Goal: Information Seeking & Learning: Learn about a topic

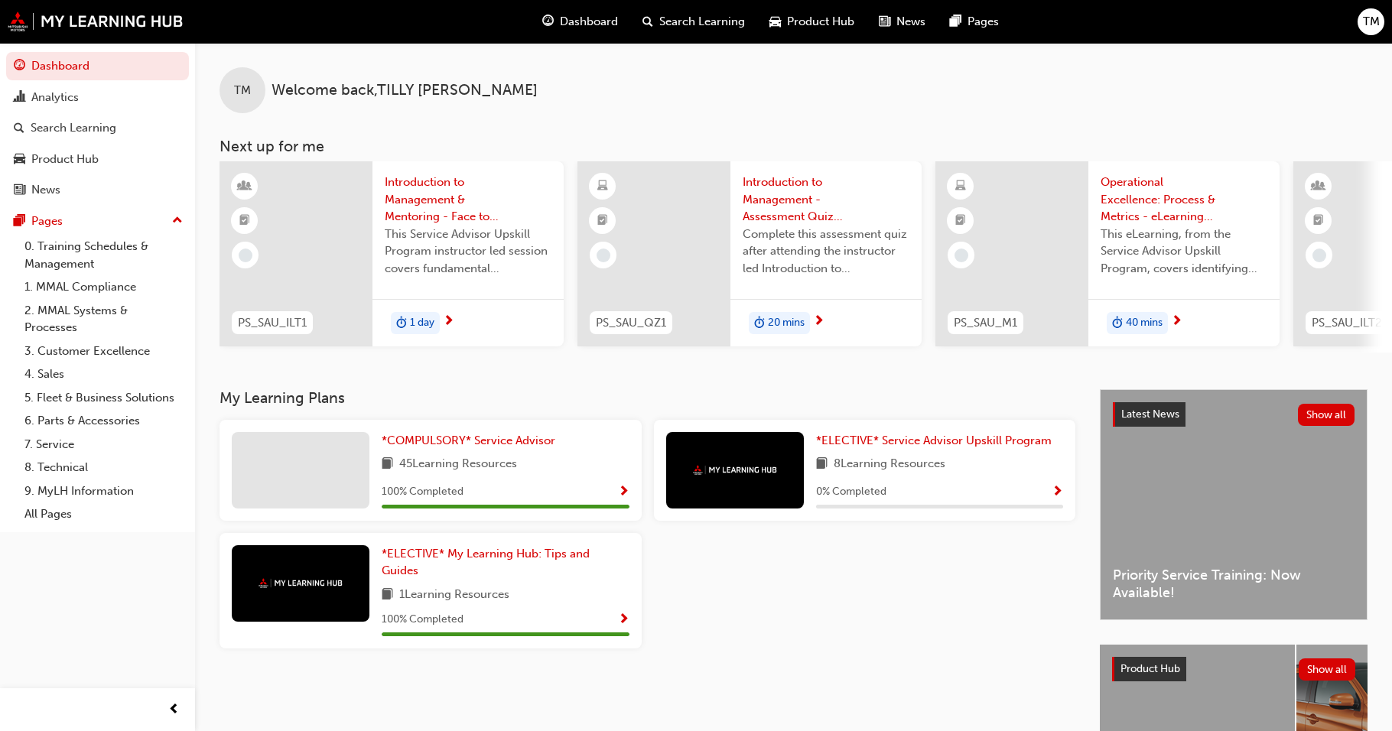
click at [1045, 496] on div "0 % Completed" at bounding box center [940, 492] width 248 height 19
click at [1205, 501] on div "Latest News Show all Priority Service Training: Now Available!" at bounding box center [1233, 504] width 266 height 229
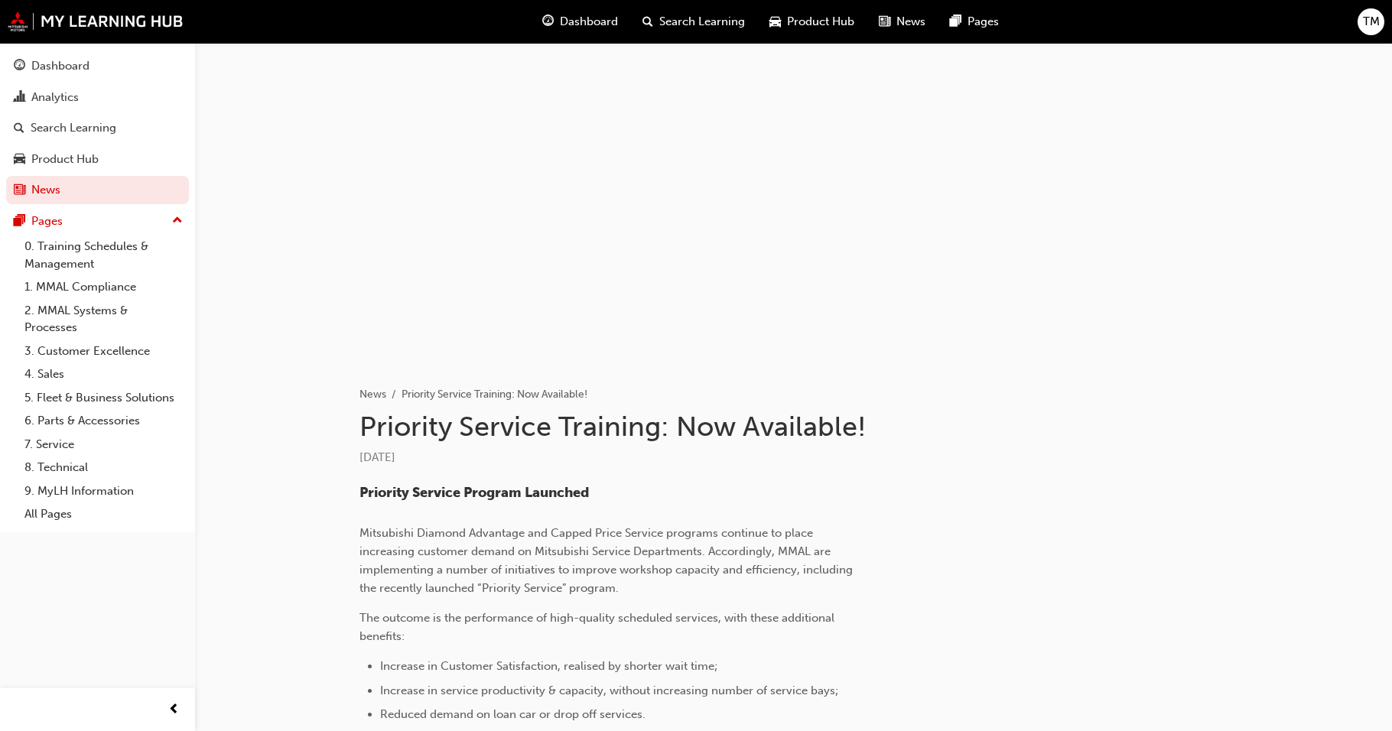
scroll to position [371, 0]
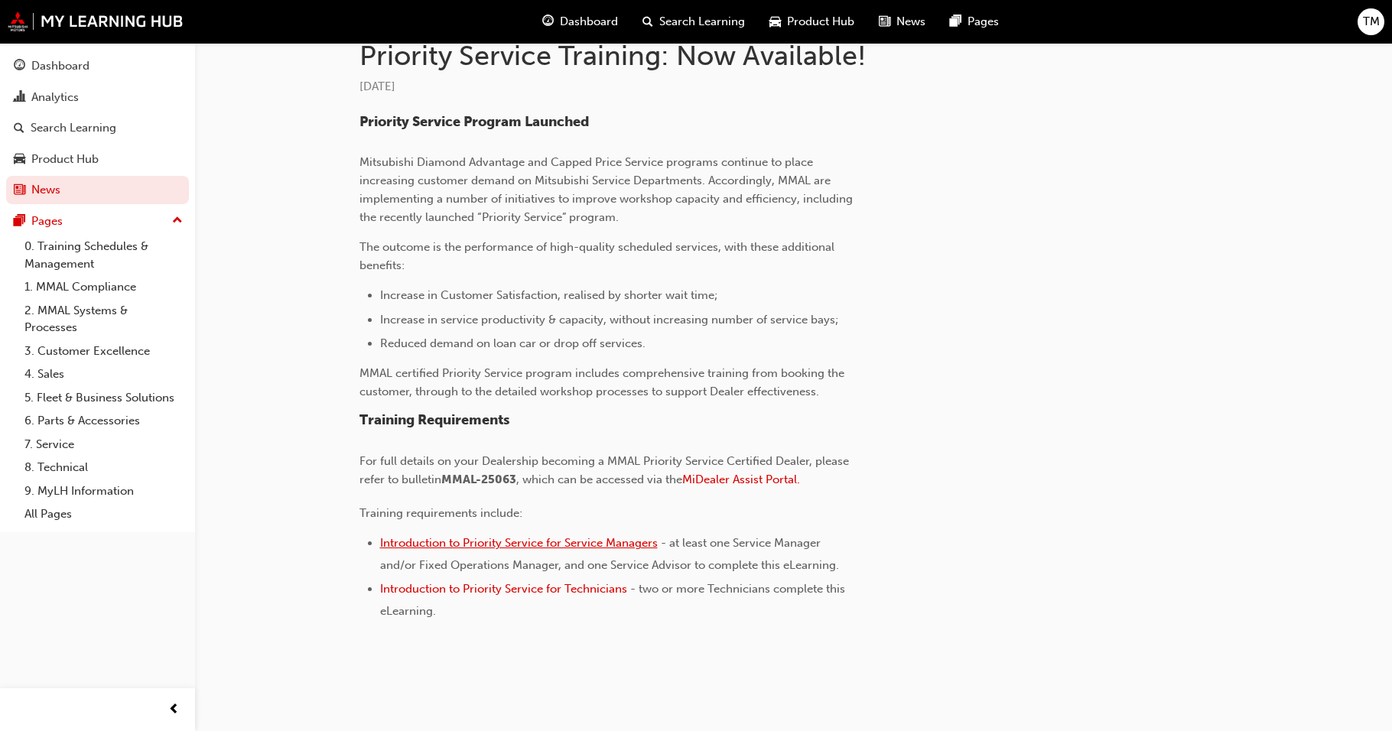
click at [515, 544] on span "Introduction to Priority Service for Service Managers" at bounding box center [519, 543] width 278 height 14
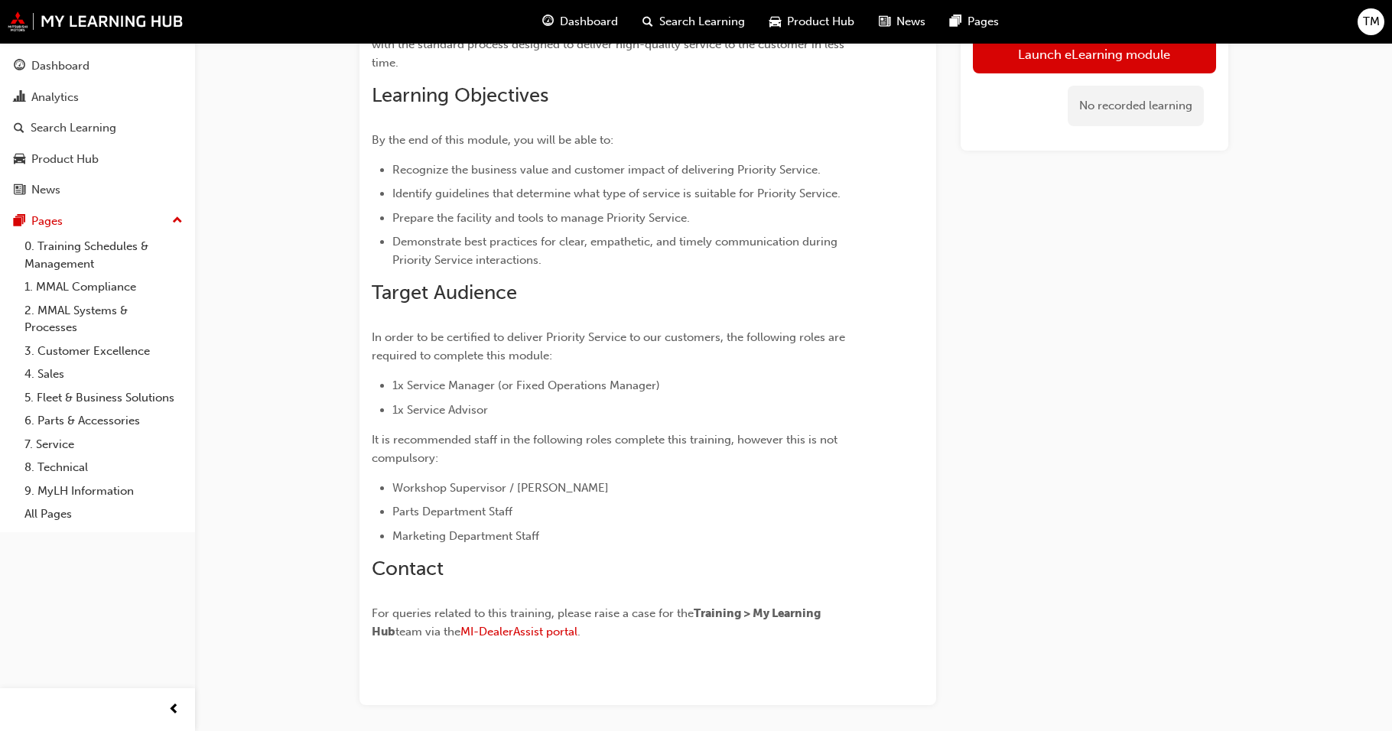
scroll to position [101, 0]
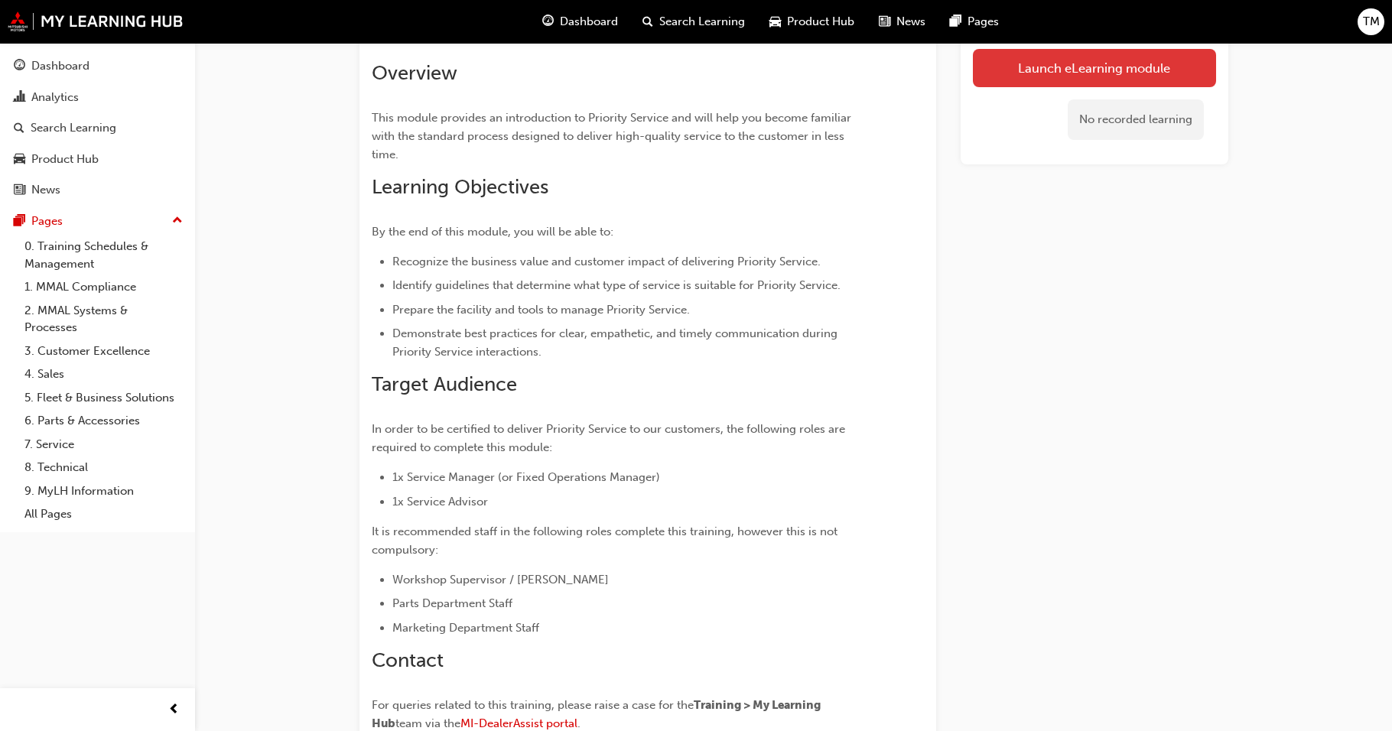
click at [1061, 83] on link "Launch eLearning module" at bounding box center [1094, 68] width 243 height 38
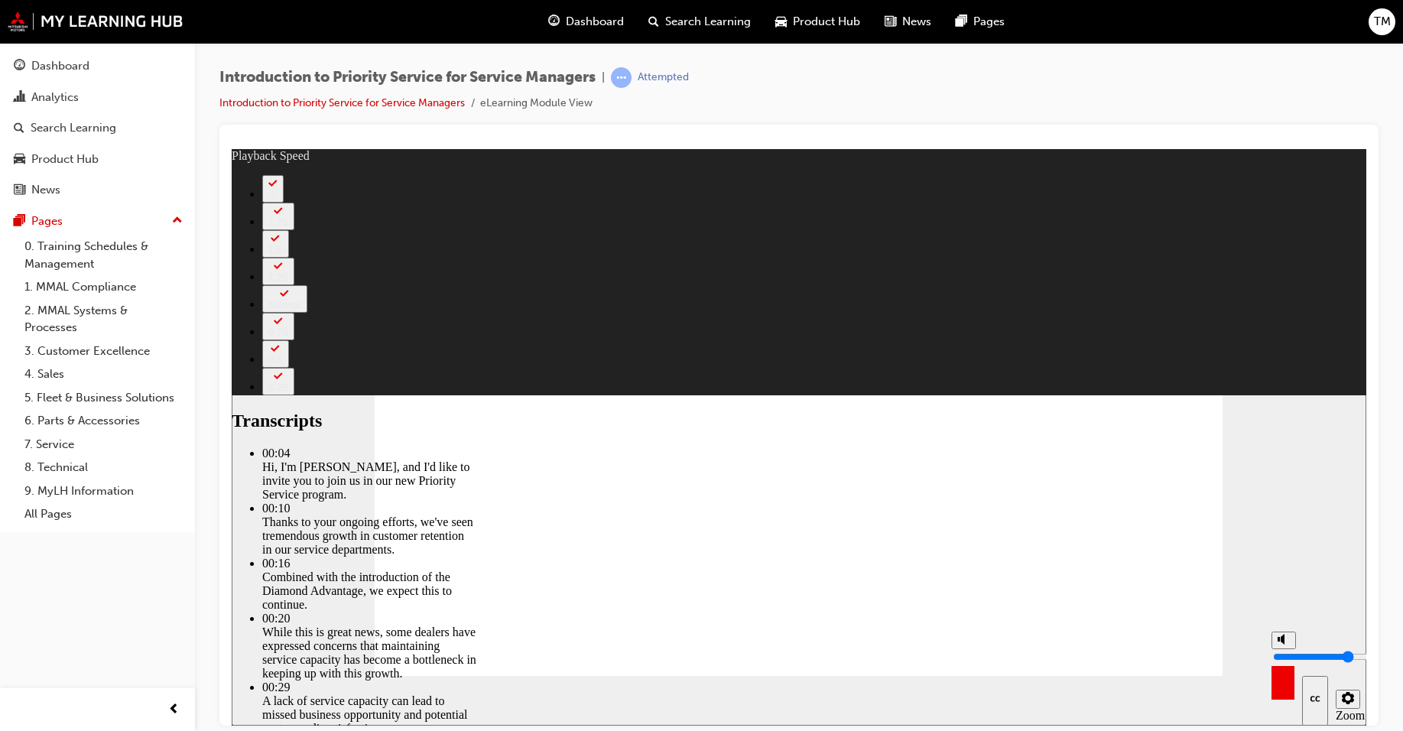
type input "3"
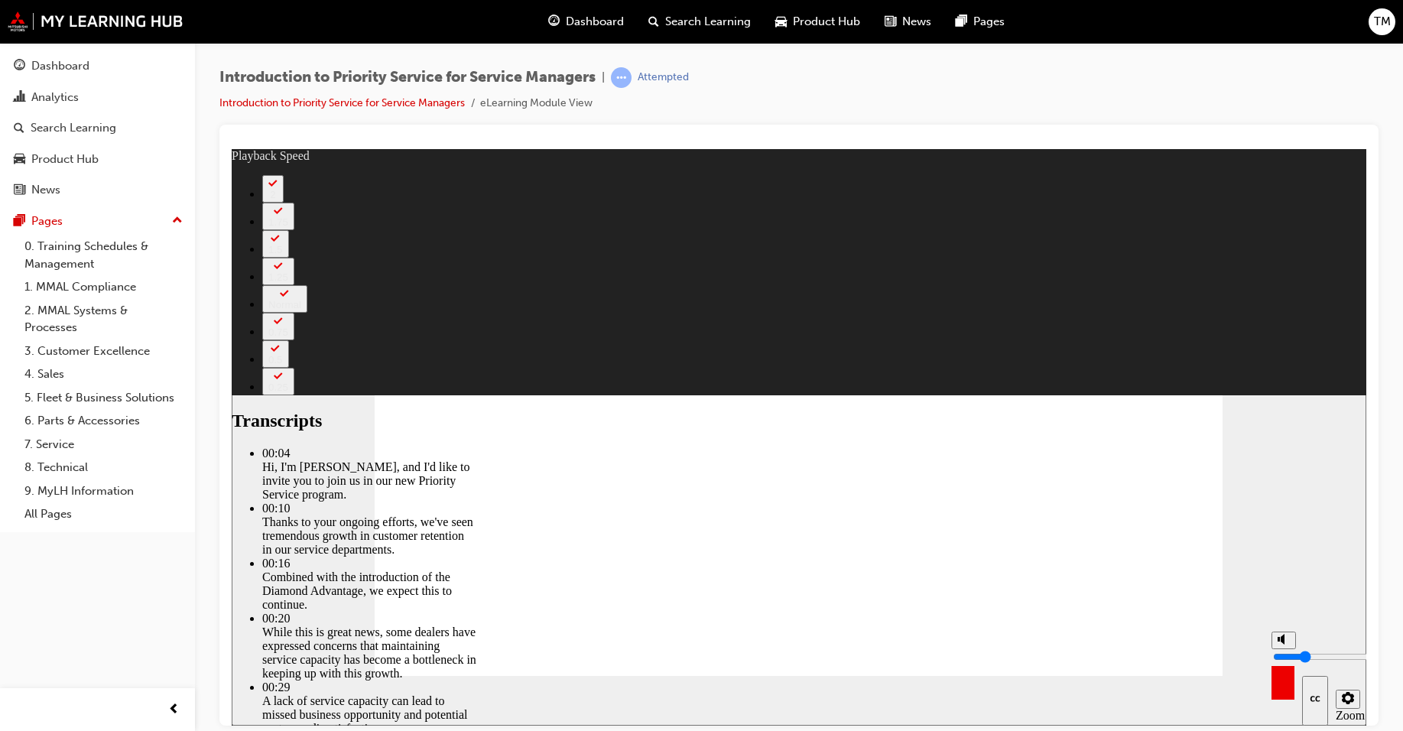
type input "4"
type input "9"
type input "4"
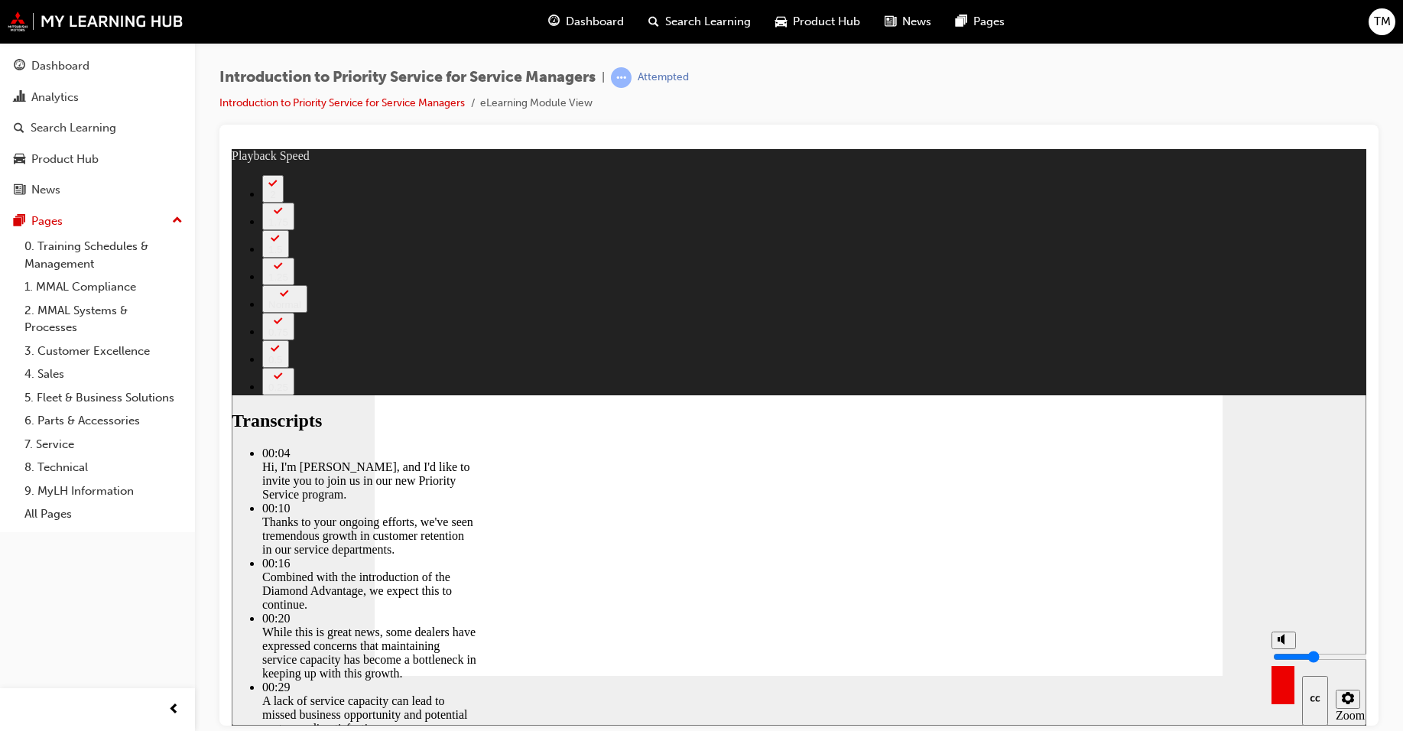
type input "9"
type input "10"
type input "4"
type input "10"
type input "4"
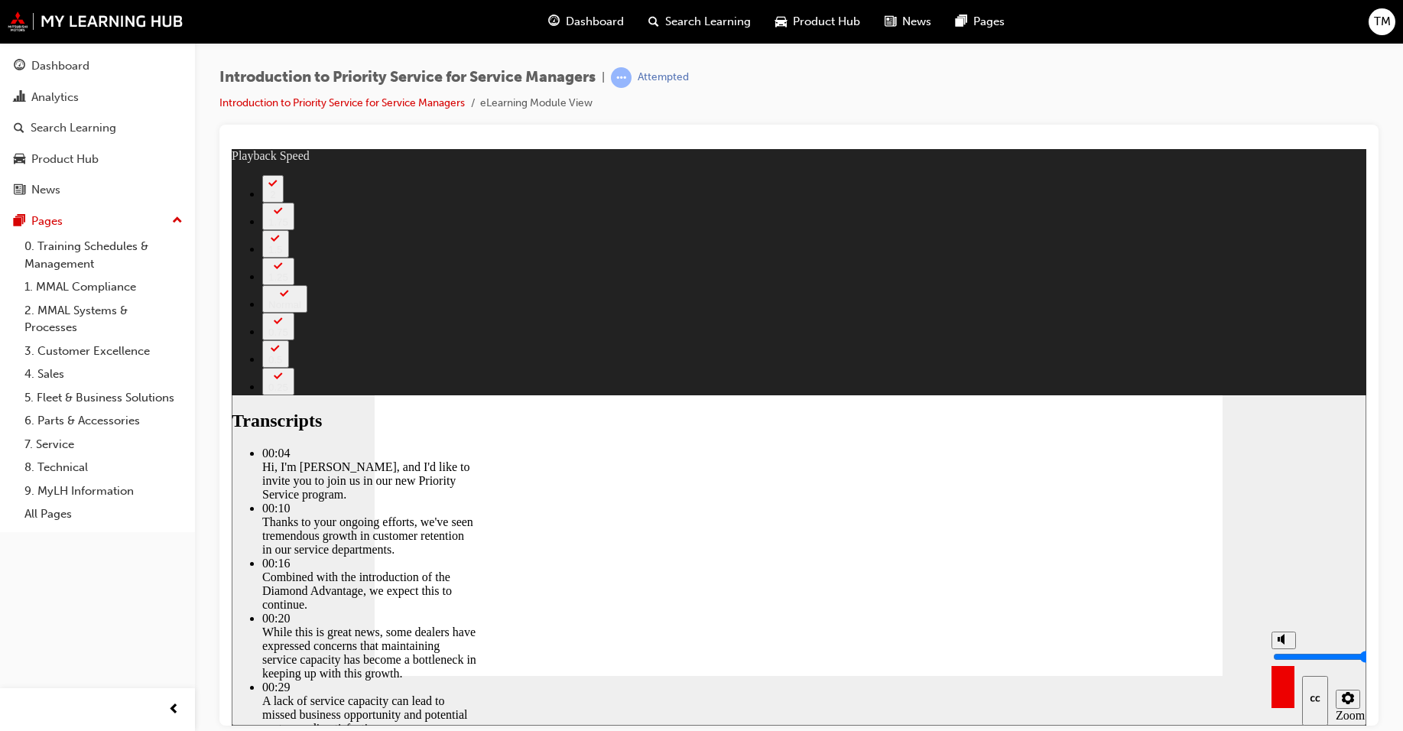
drag, startPoint x: 1284, startPoint y: 659, endPoint x: 1265, endPoint y: 548, distance: 112.5
type input "10"
click at [1273, 650] on input "volume" at bounding box center [1322, 656] width 99 height 12
click at [1344, 307] on div "slide: Introducing Priority Service Rectangle 2 Rectangle Transcripts 00:04 : H…" at bounding box center [799, 436] width 1135 height 577
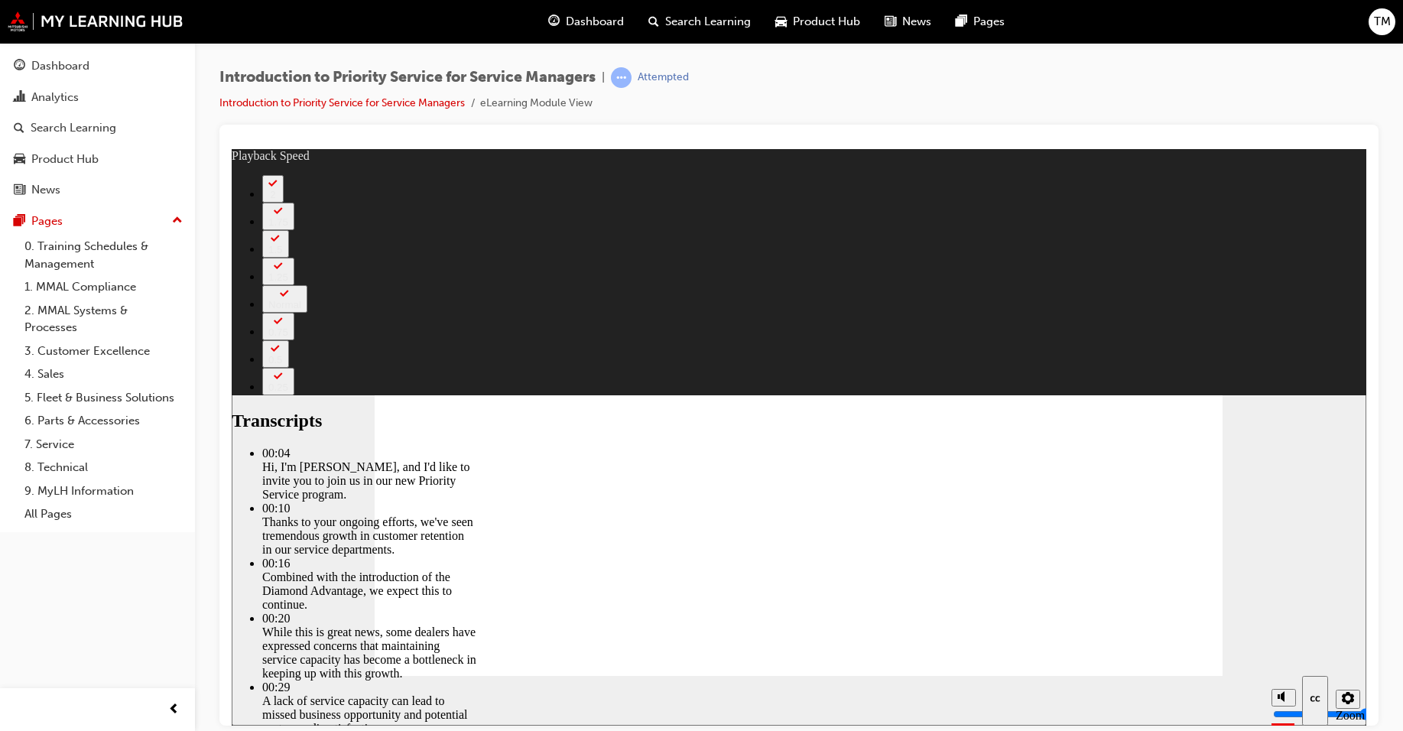
type input "127"
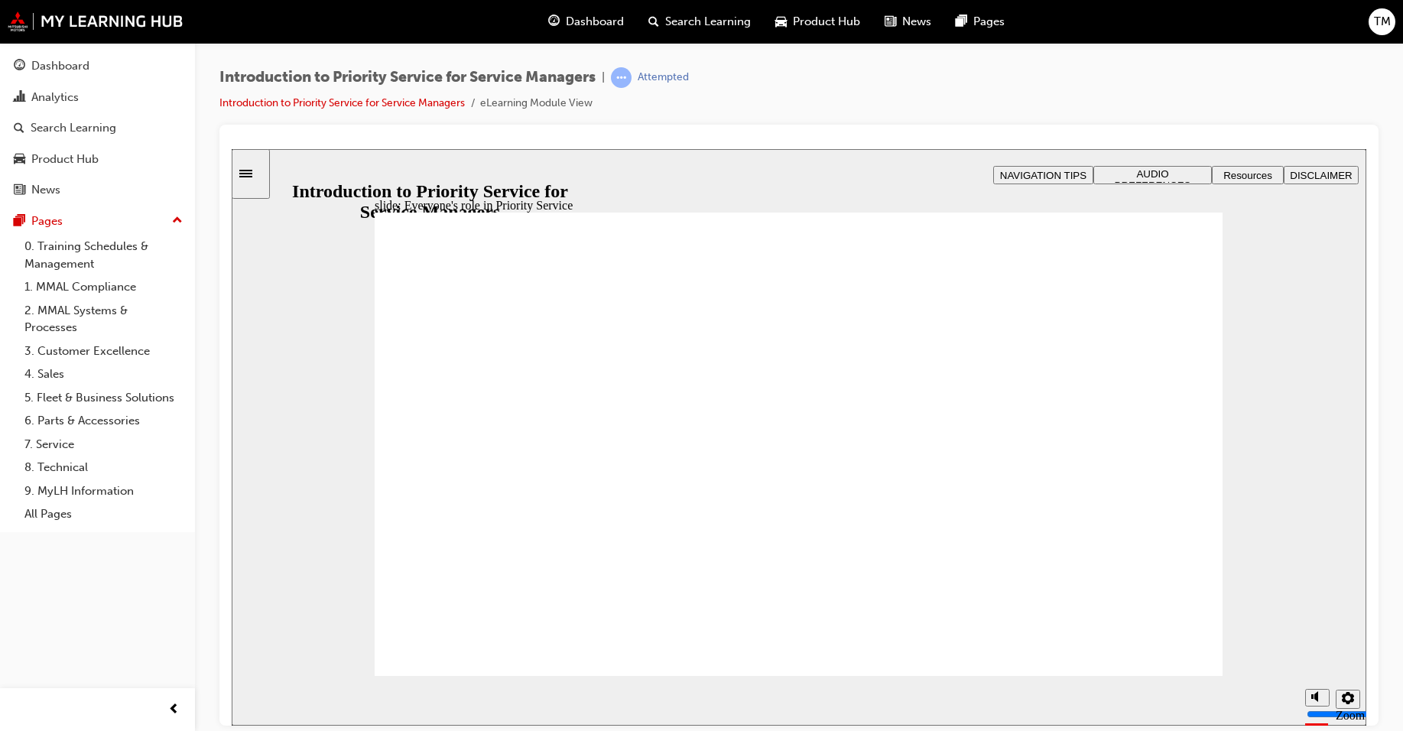
drag, startPoint x: 1177, startPoint y: 241, endPoint x: 1157, endPoint y: 258, distance: 26.0
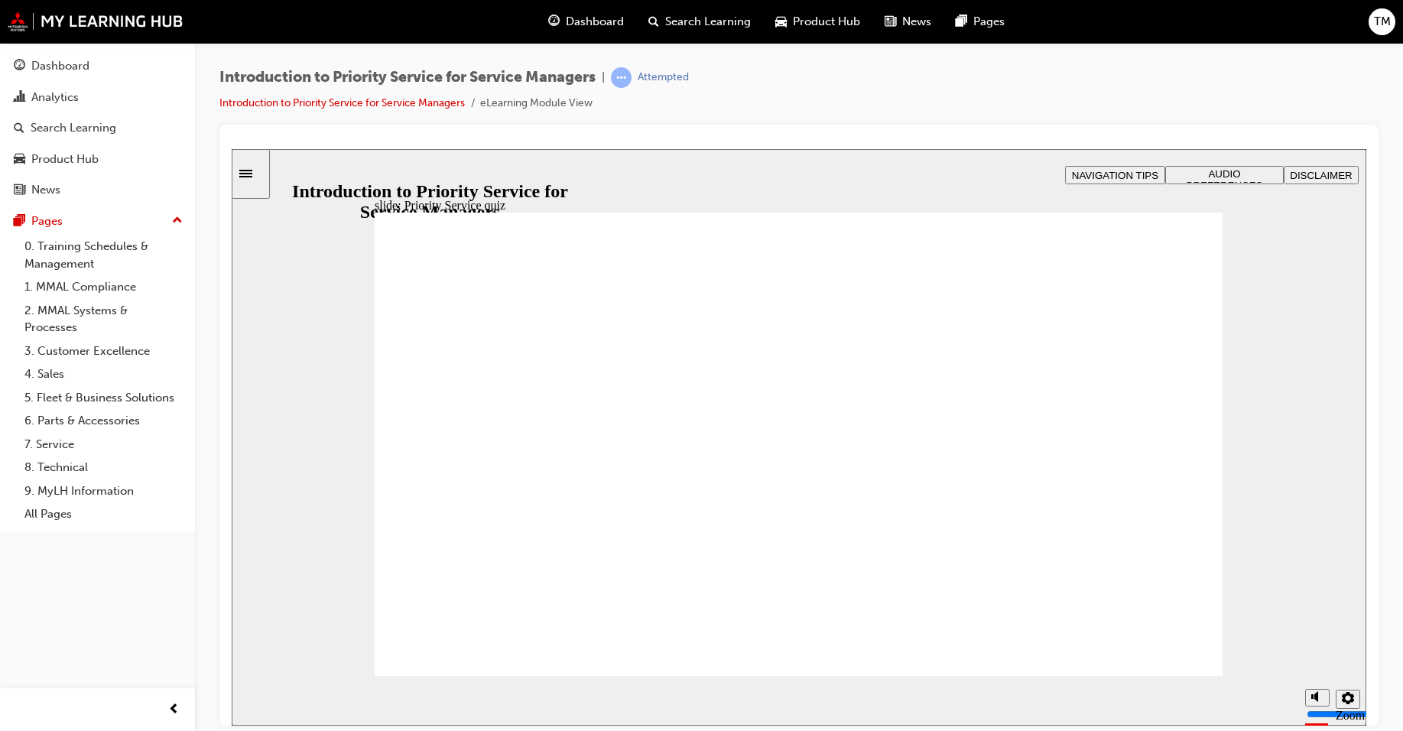
radio input "true"
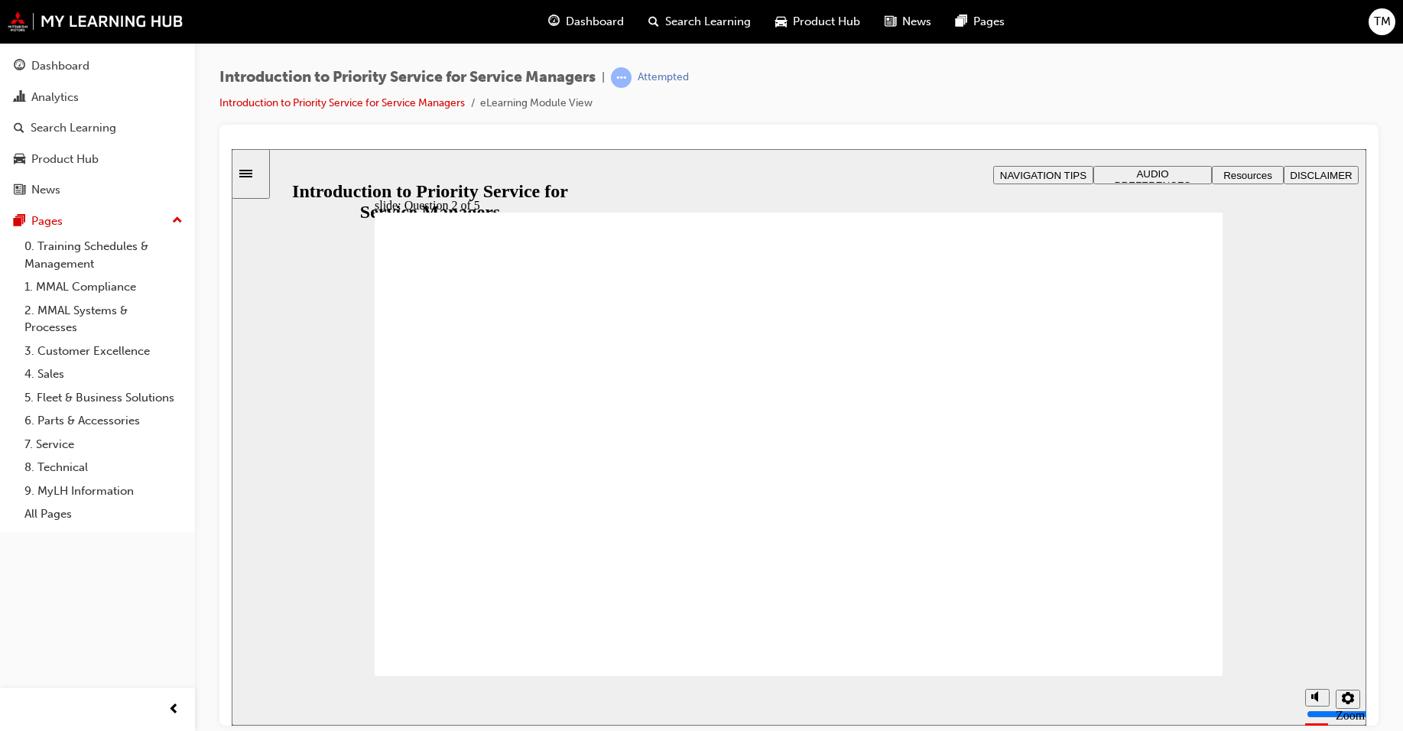
drag, startPoint x: 972, startPoint y: 372, endPoint x: 1203, endPoint y: 476, distance: 253.6
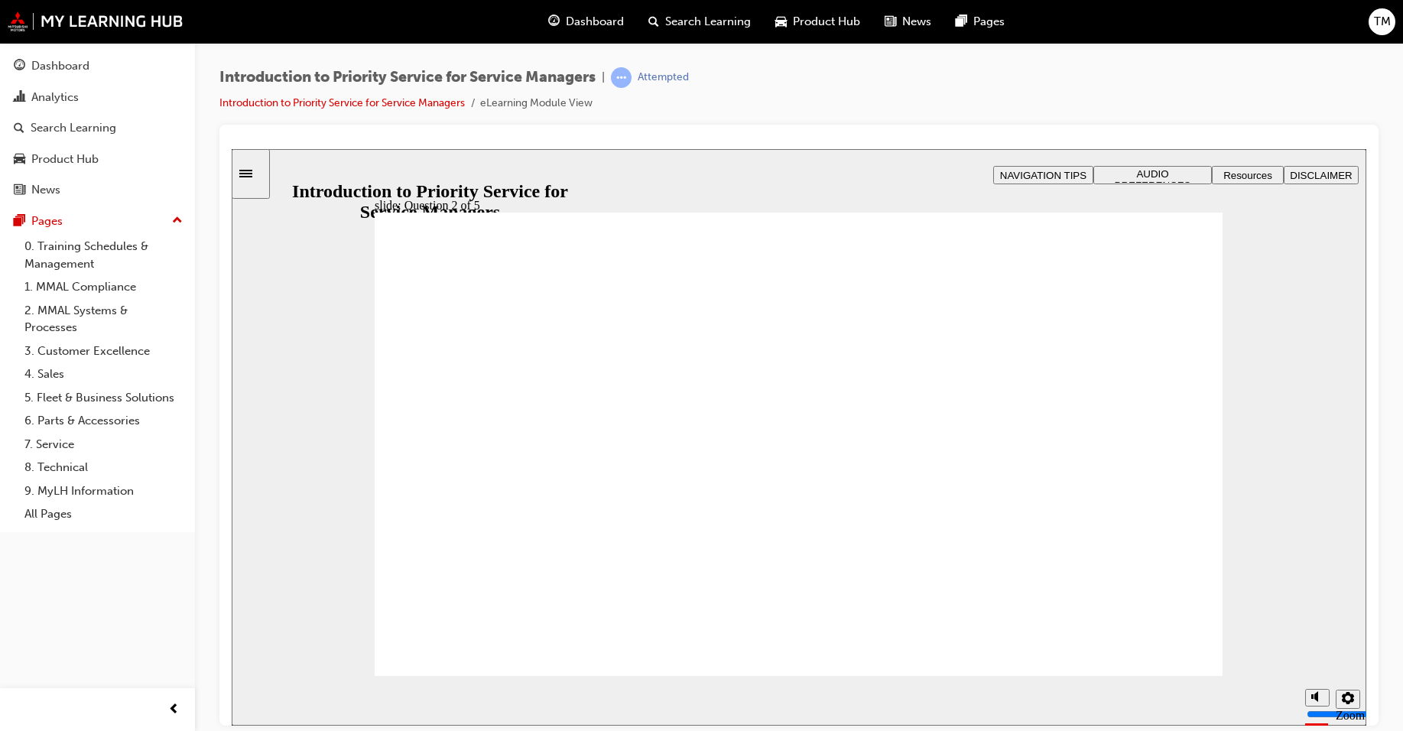
drag, startPoint x: 1163, startPoint y: 561, endPoint x: 1008, endPoint y: 454, distance: 188.6
drag, startPoint x: 965, startPoint y: 568, endPoint x: 1133, endPoint y: 461, distance: 199.4
drag, startPoint x: 734, startPoint y: 514, endPoint x: 487, endPoint y: 466, distance: 251.7
drag, startPoint x: 494, startPoint y: 573, endPoint x: 836, endPoint y: 459, distance: 360.3
drag, startPoint x: 821, startPoint y: 457, endPoint x: 613, endPoint y: 582, distance: 242.5
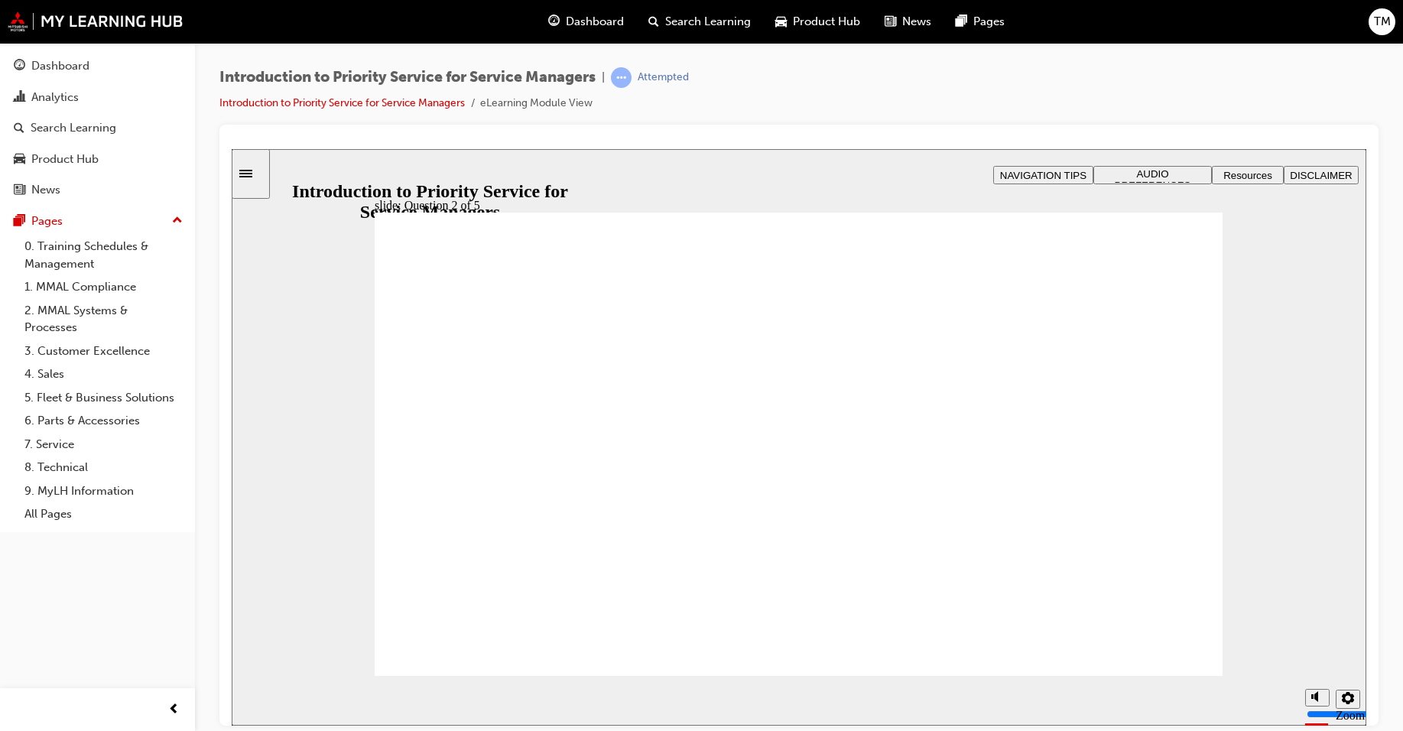
drag, startPoint x: 788, startPoint y: 583, endPoint x: 782, endPoint y: 567, distance: 17.2
drag, startPoint x: 817, startPoint y: 469, endPoint x: 812, endPoint y: 552, distance: 83.5
drag, startPoint x: 844, startPoint y: 482, endPoint x: 668, endPoint y: 474, distance: 176.1
drag, startPoint x: 421, startPoint y: 568, endPoint x: 764, endPoint y: 452, distance: 361.8
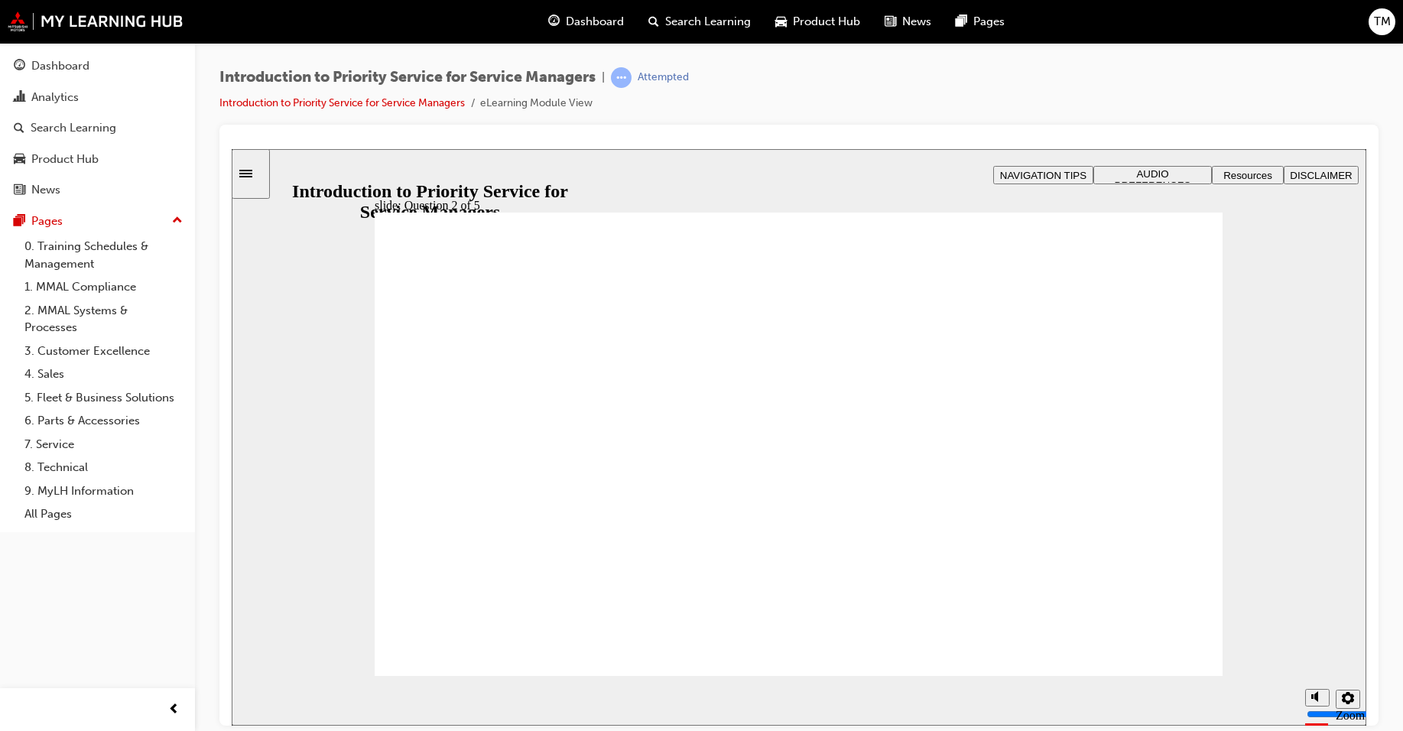
drag, startPoint x: 821, startPoint y: 540, endPoint x: 821, endPoint y: 552, distance: 12.2
checkbox input "true"
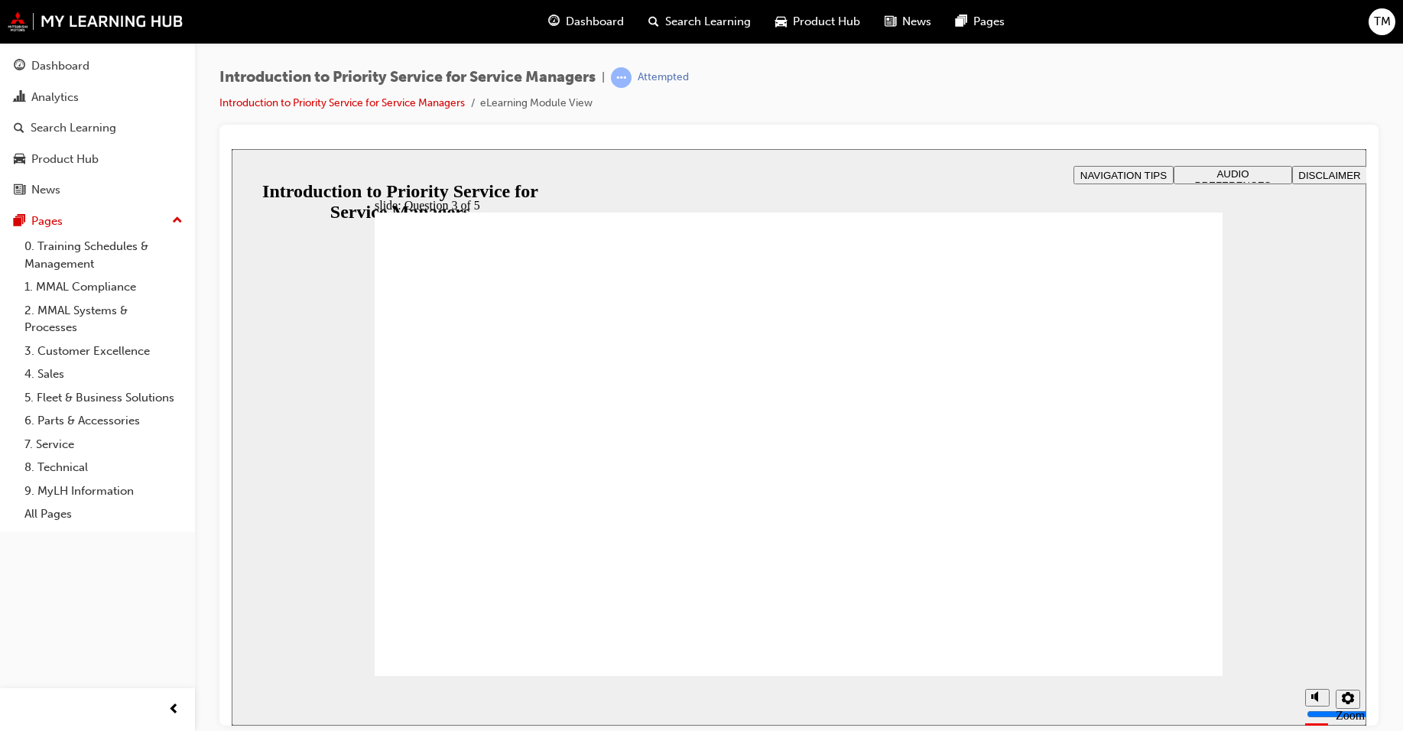
checkbox input "true"
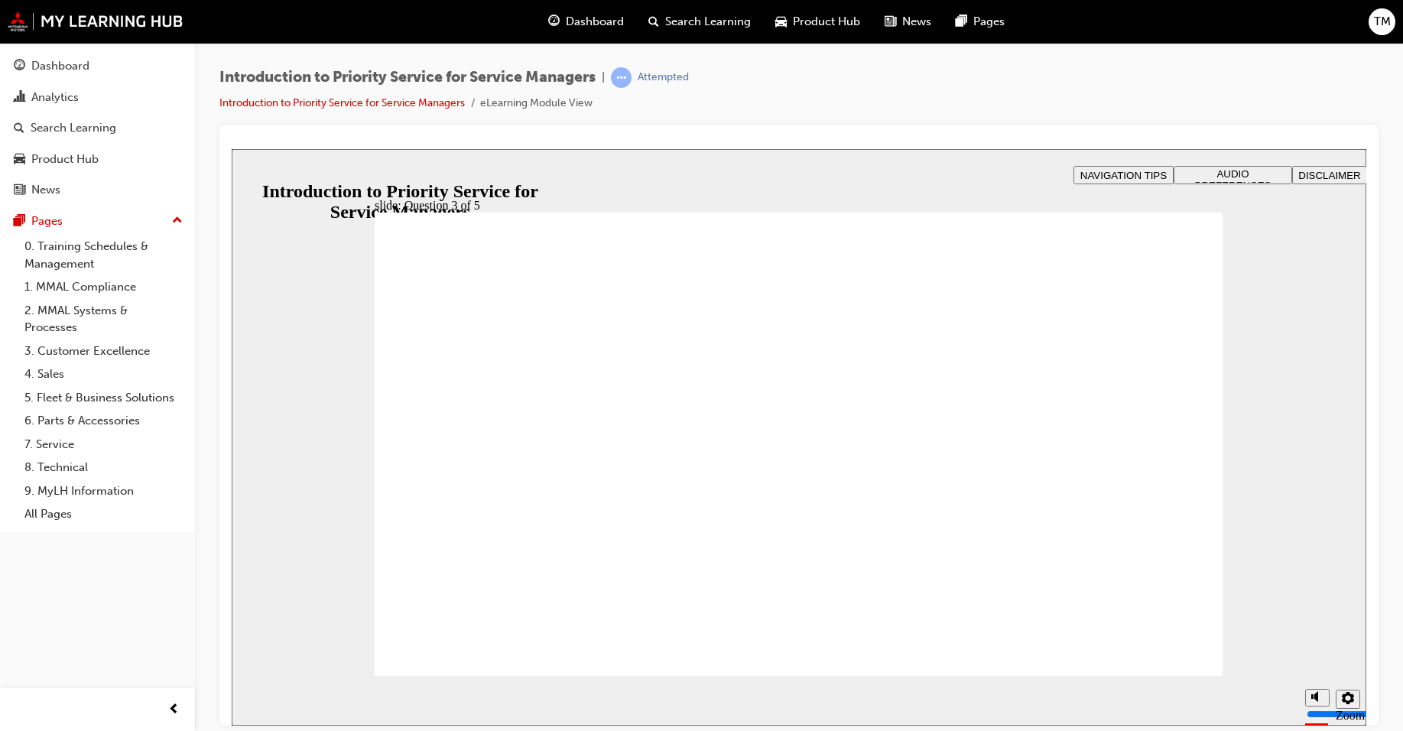
drag, startPoint x: 503, startPoint y: 499, endPoint x: 663, endPoint y: 533, distance: 163.5
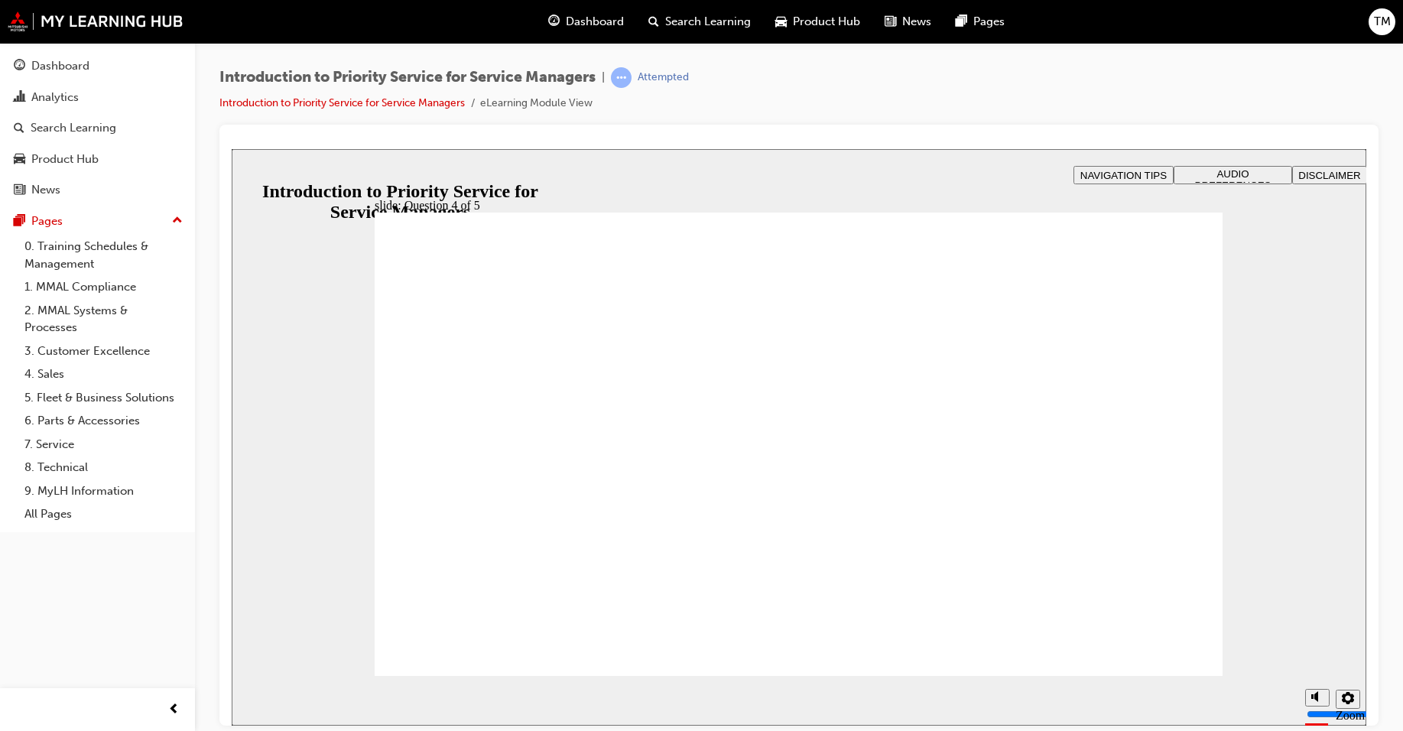
radio input "false"
radio input "true"
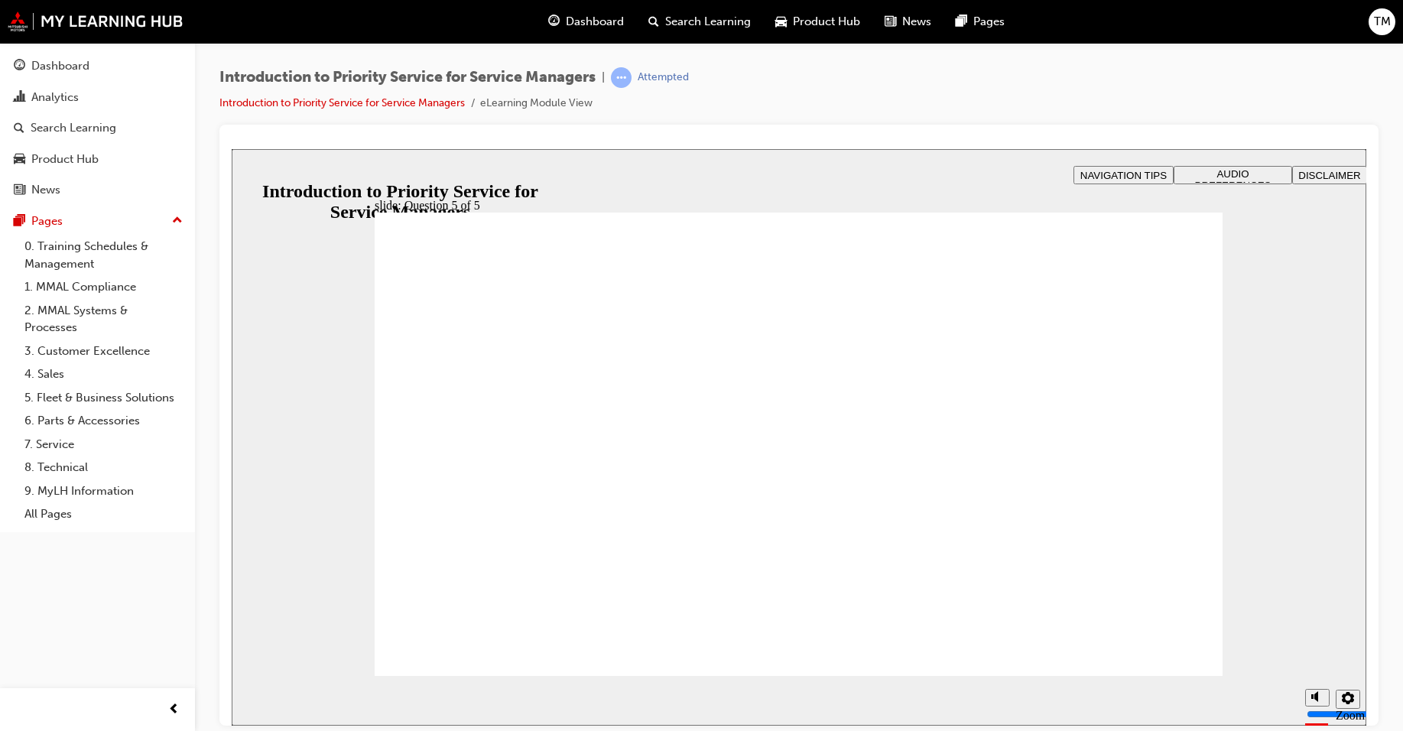
radio input "true"
drag, startPoint x: 834, startPoint y: 554, endPoint x: 851, endPoint y: 562, distance: 19.5
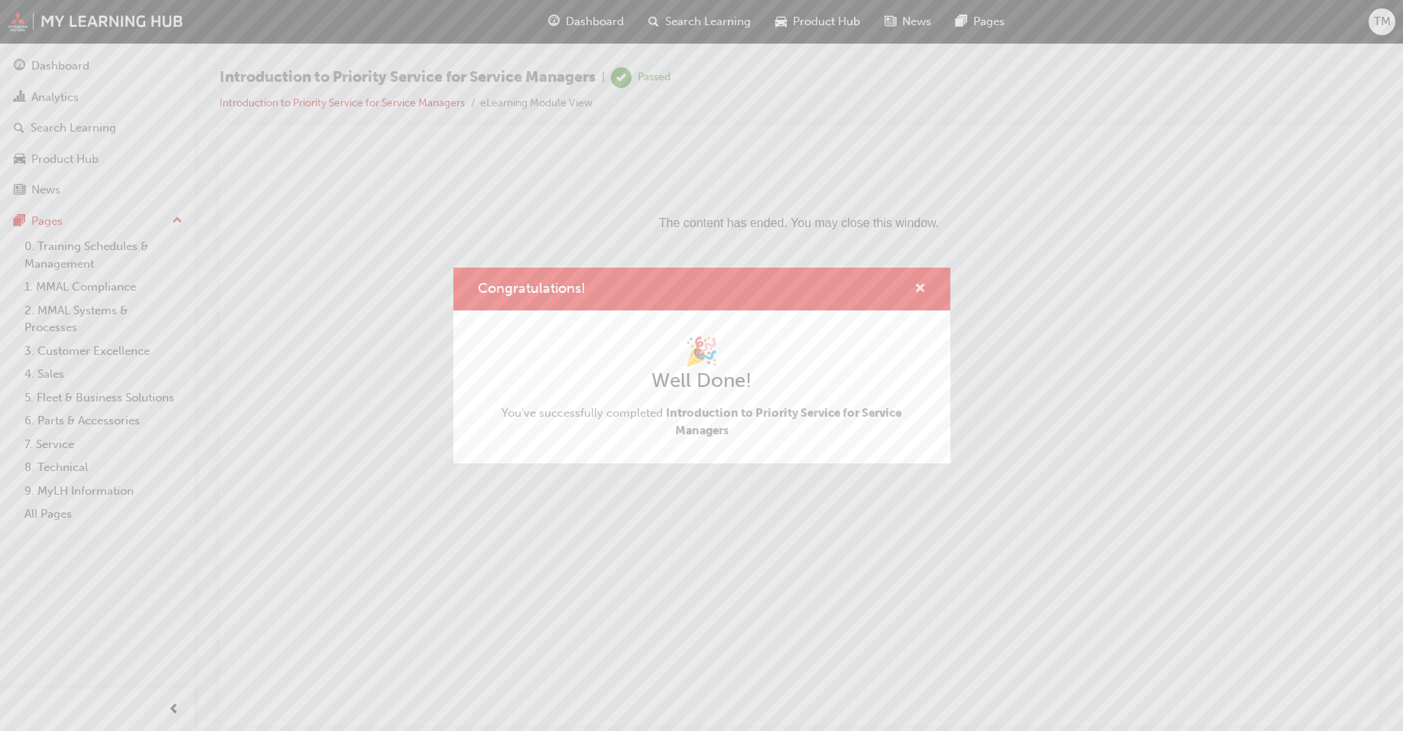
click at [922, 287] on span "cross-icon" at bounding box center [920, 290] width 11 height 14
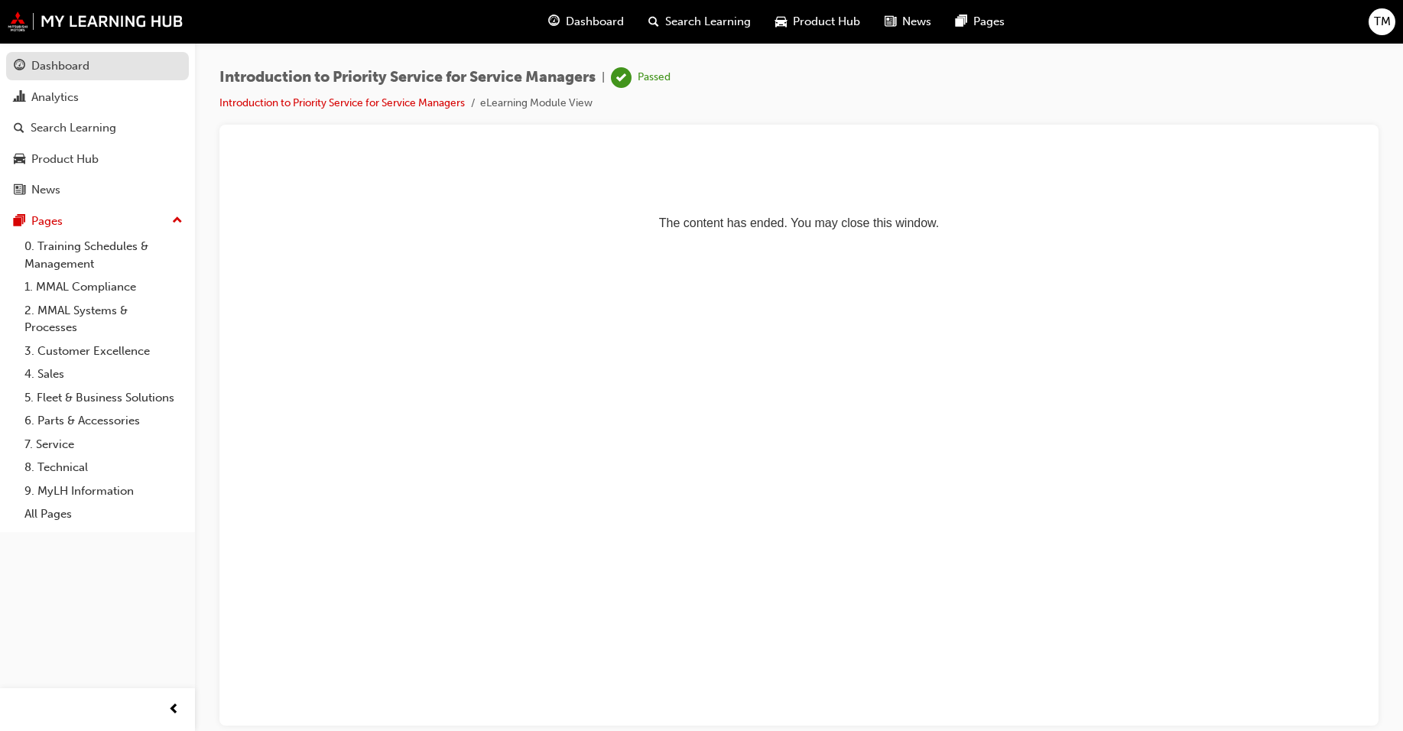
click at [70, 71] on div "Dashboard" at bounding box center [60, 66] width 58 height 18
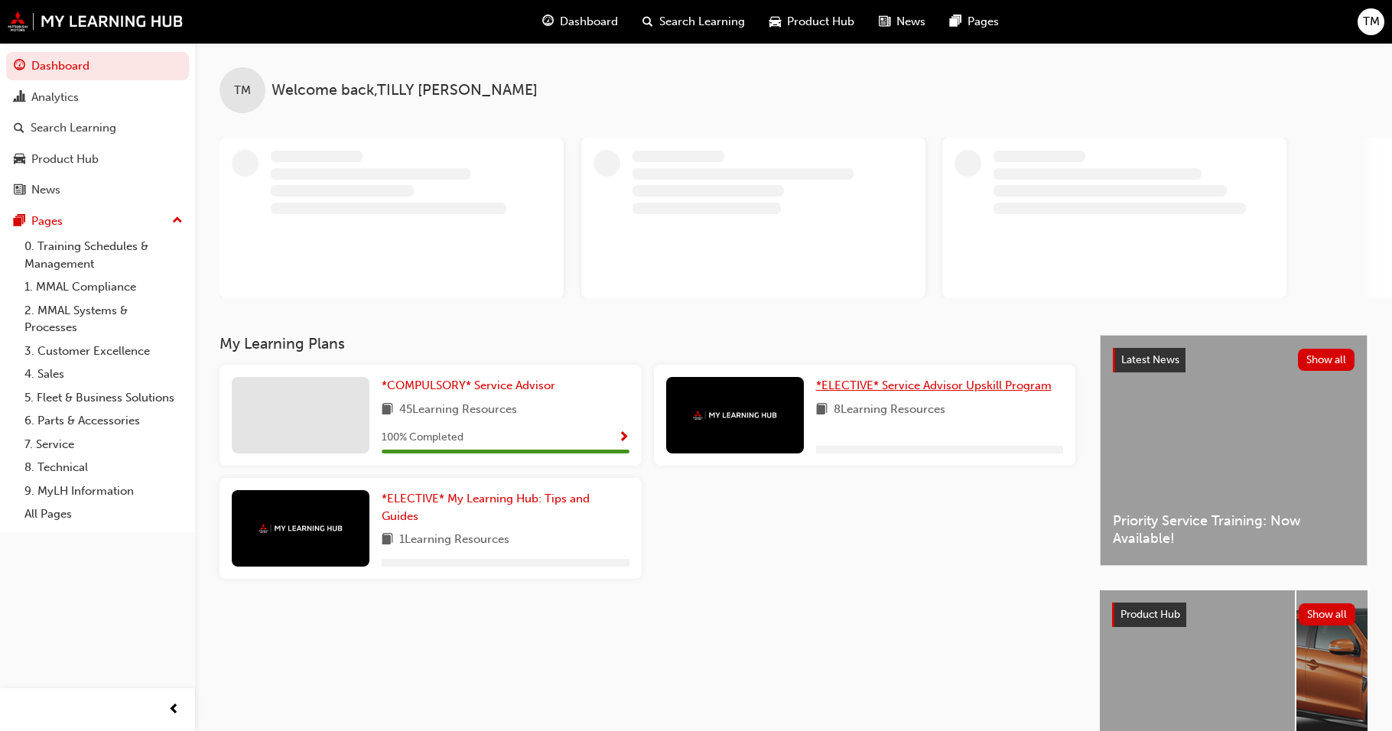
click at [873, 378] on link "*ELECTIVE* Service Advisor Upskill Program" at bounding box center [937, 386] width 242 height 18
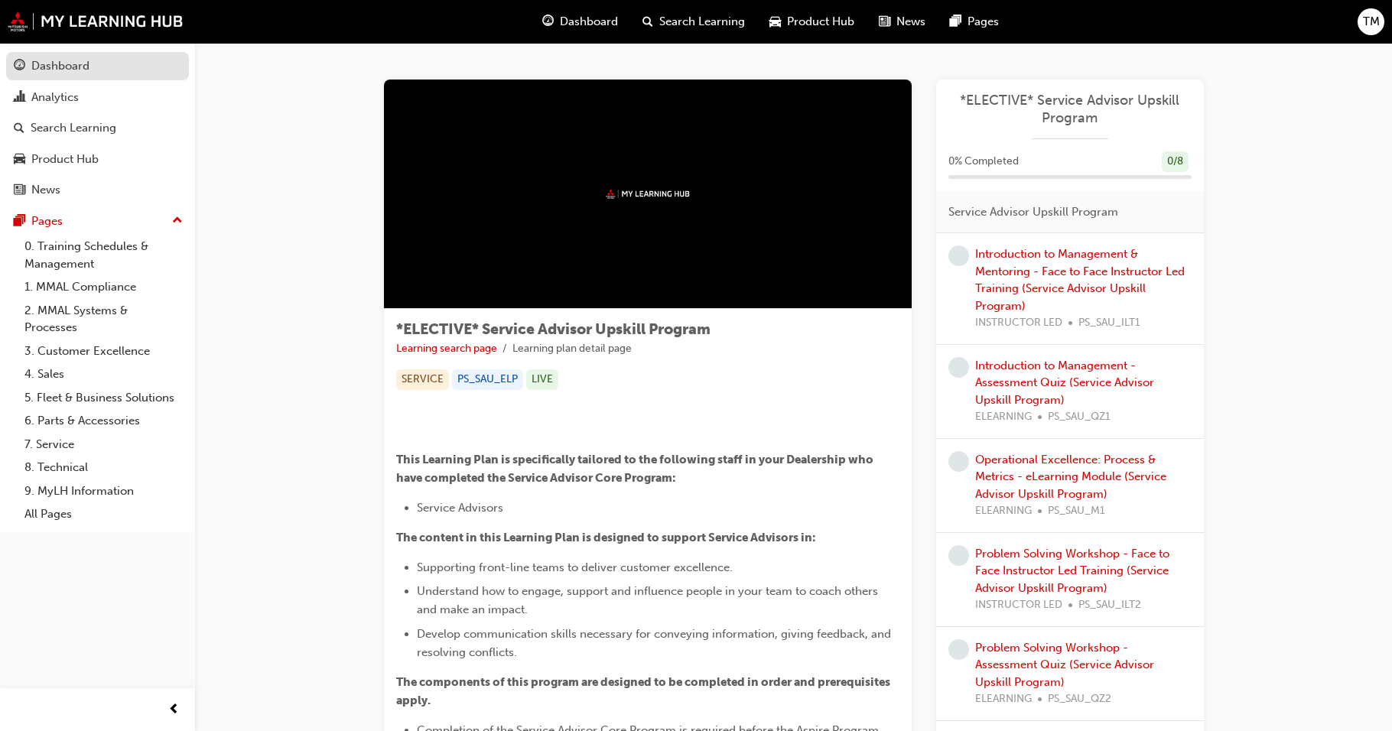
click at [117, 79] on link "Dashboard" at bounding box center [97, 66] width 183 height 28
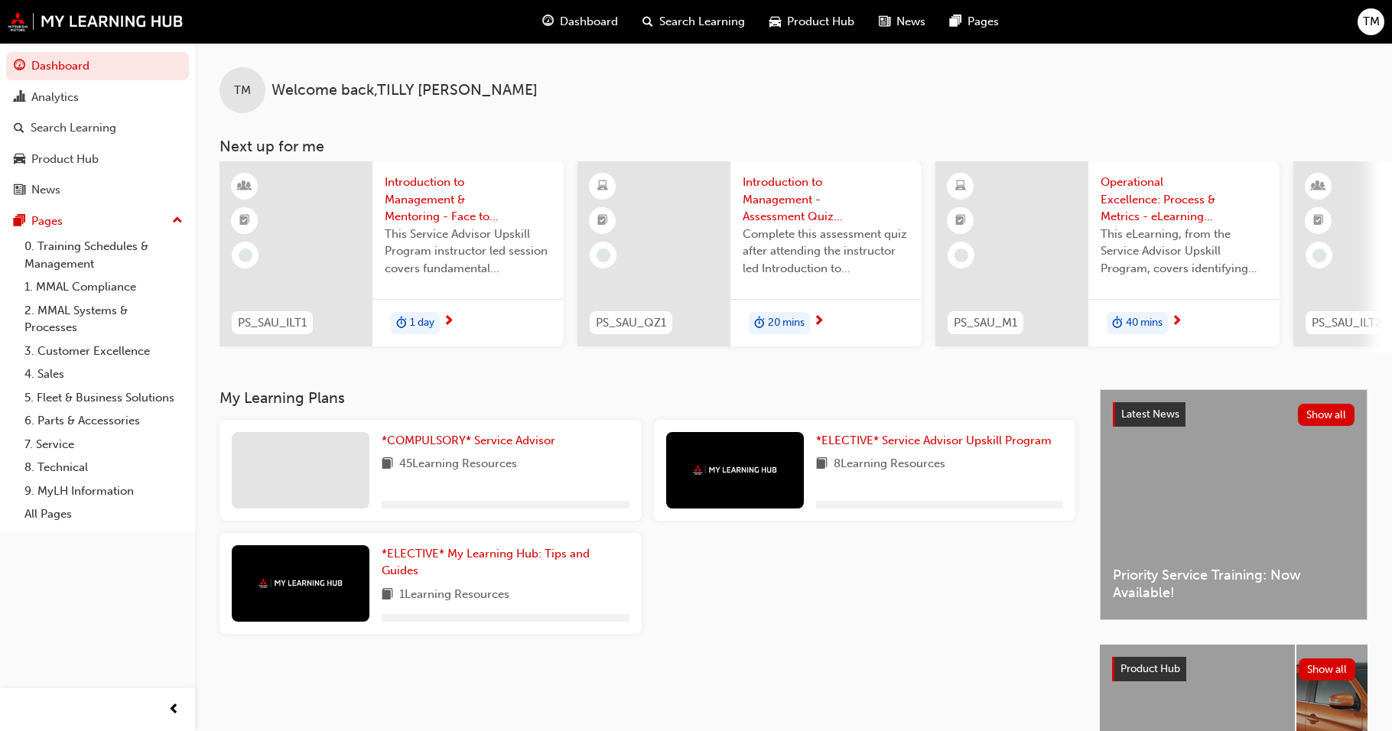
click at [839, 593] on div "*COMPULSORY* Service Advisor 45 Learning Resources *ELECTIVE* Service Advisor U…" at bounding box center [647, 533] width 868 height 226
click at [982, 602] on div "*COMPULSORY* Service Advisor 45 Learning Resources 100 % Completed *ELECTIVE* S…" at bounding box center [647, 540] width 868 height 241
click at [1208, 581] on span "Priority Service Training: Now Available!" at bounding box center [1234, 584] width 242 height 34
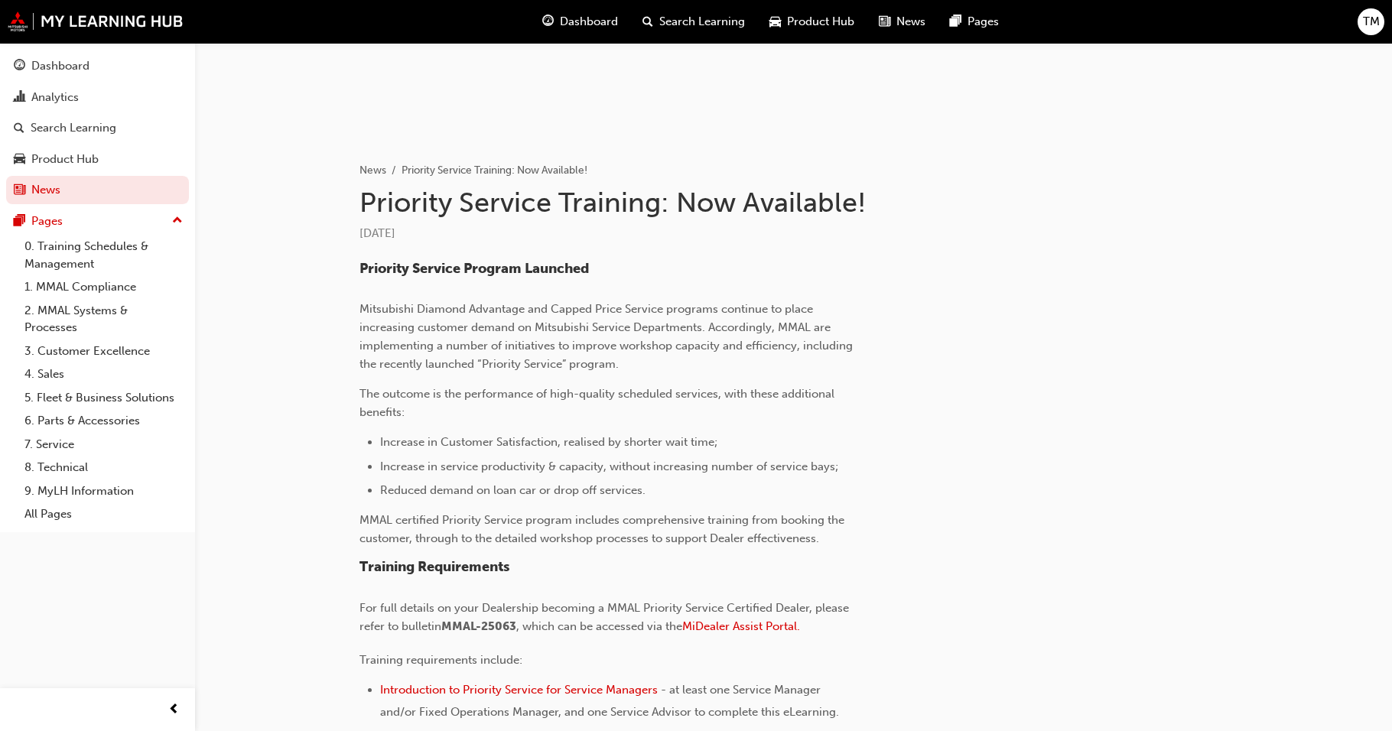
scroll to position [371, 0]
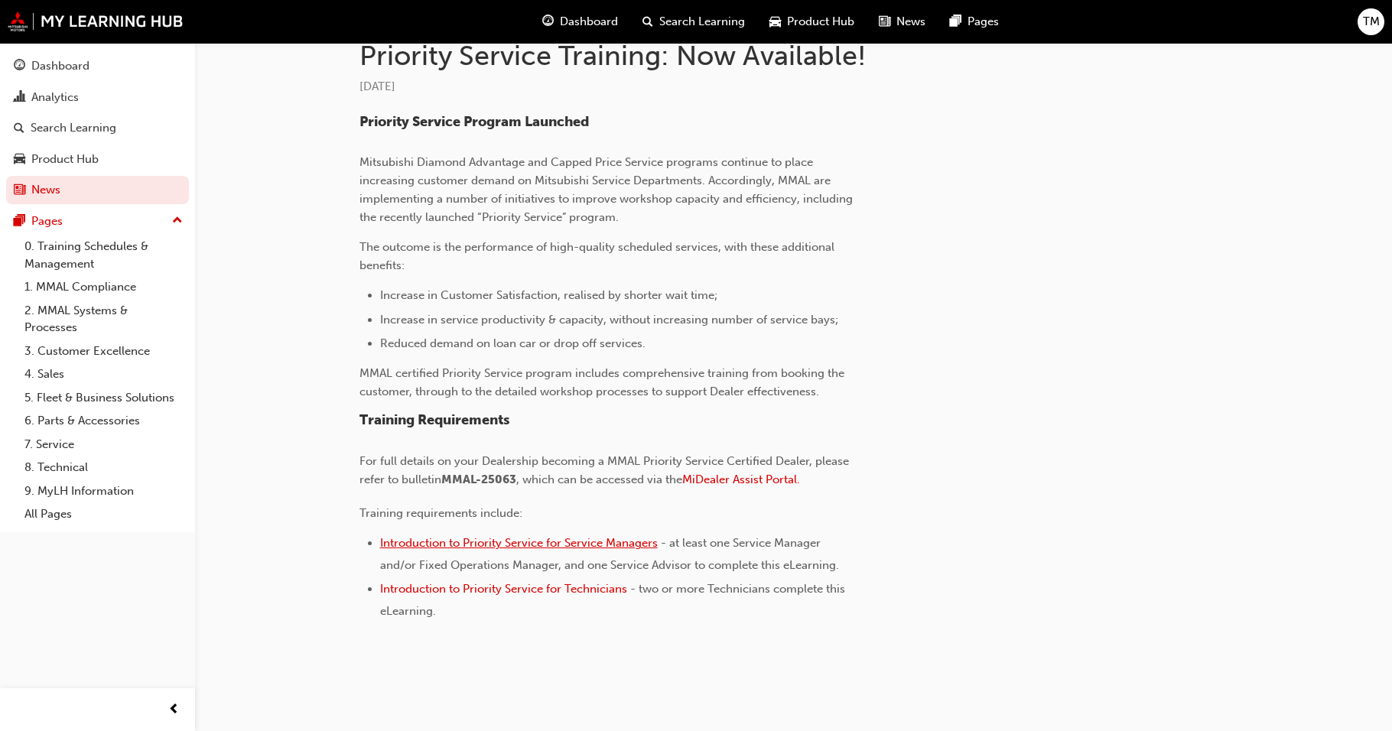
click at [578, 542] on span "Introduction to Priority Service for Service Managers" at bounding box center [519, 543] width 278 height 14
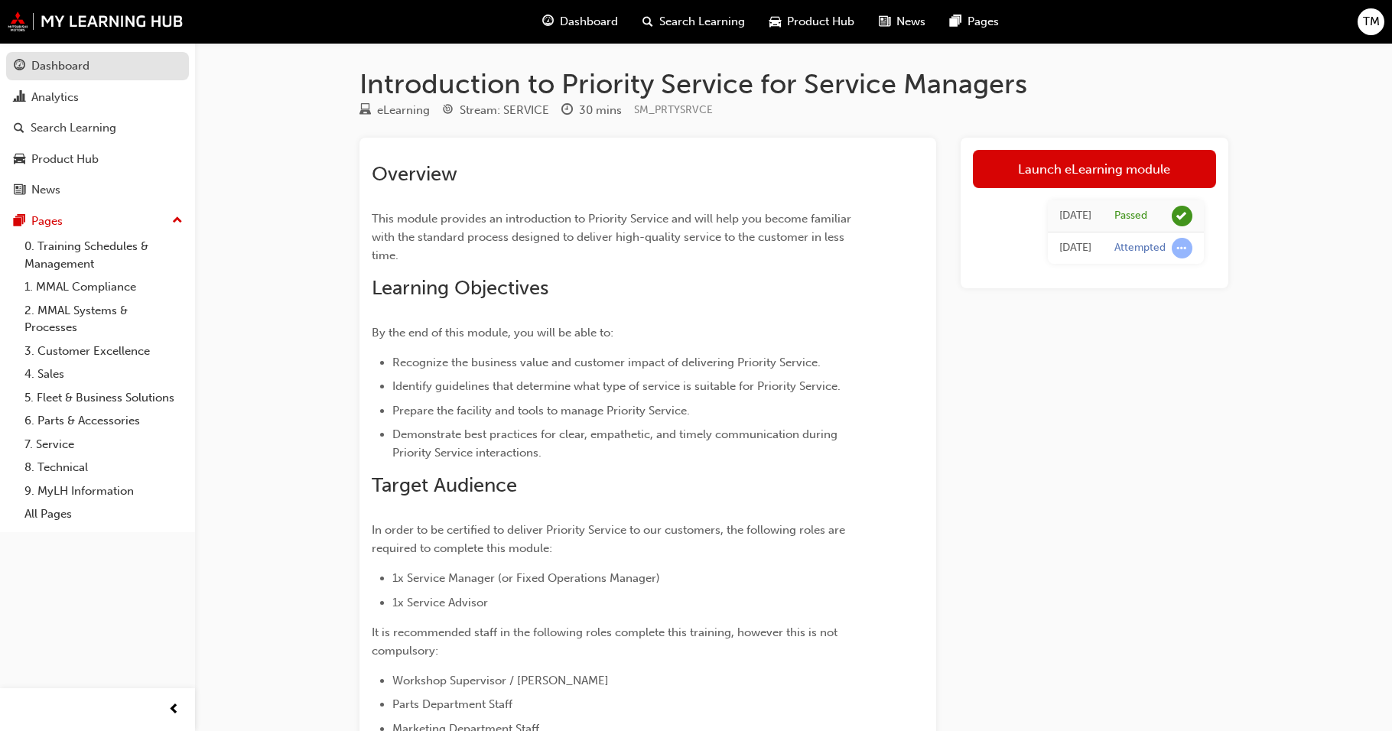
click at [41, 62] on div "Dashboard" at bounding box center [60, 66] width 58 height 18
